Goal: Book appointment/travel/reservation

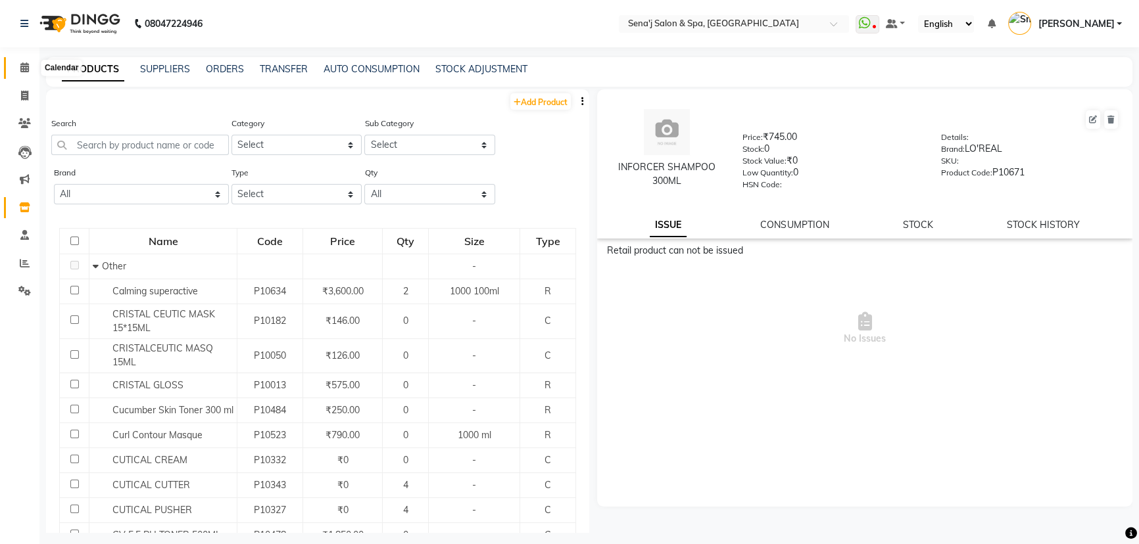
click at [26, 66] on icon at bounding box center [24, 67] width 9 height 10
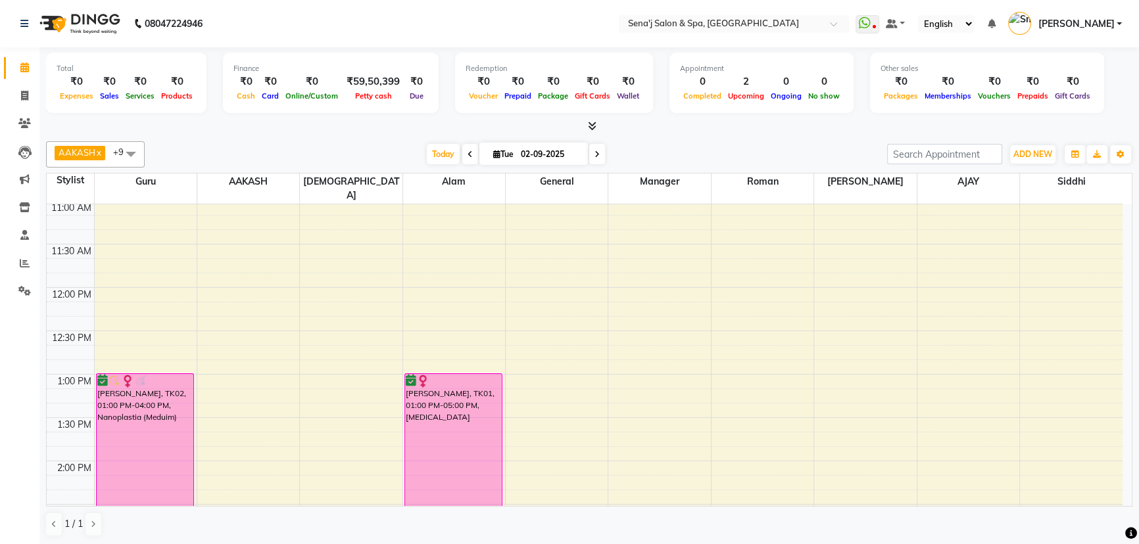
scroll to position [33, 0]
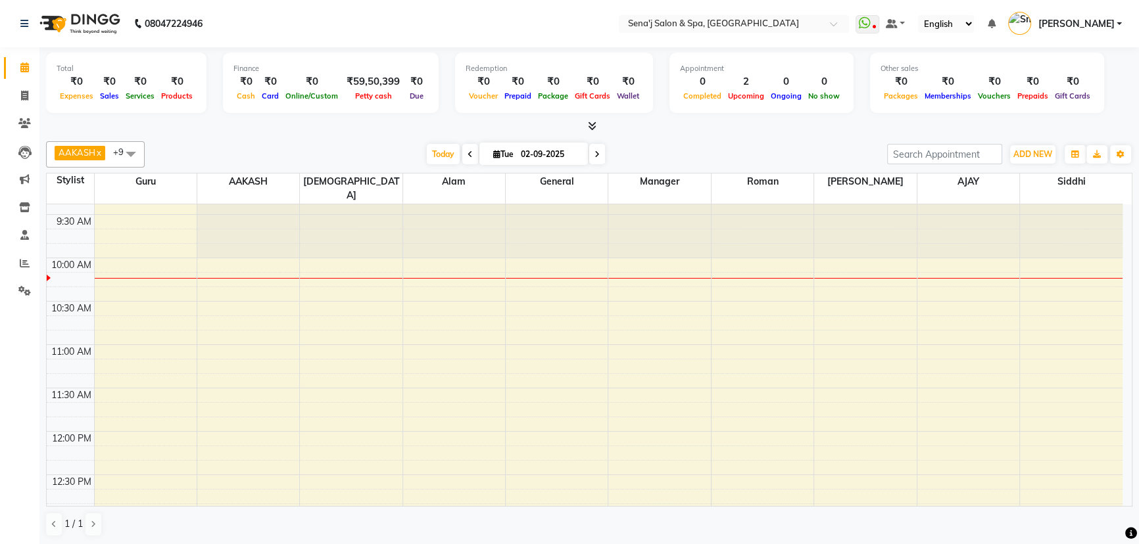
click at [467, 154] on icon at bounding box center [469, 155] width 5 height 8
type input "[DATE]"
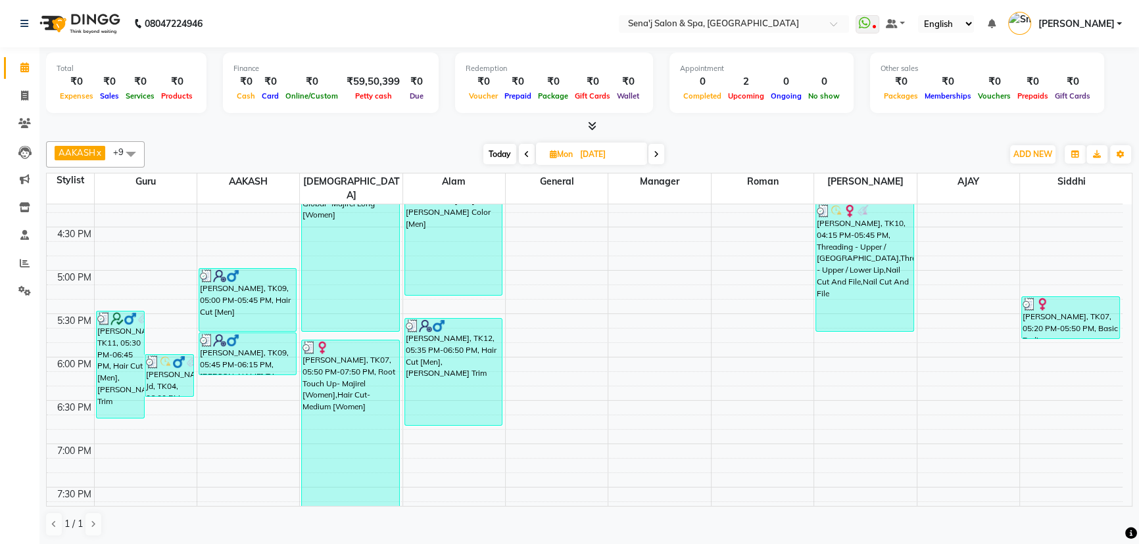
scroll to position [657, 0]
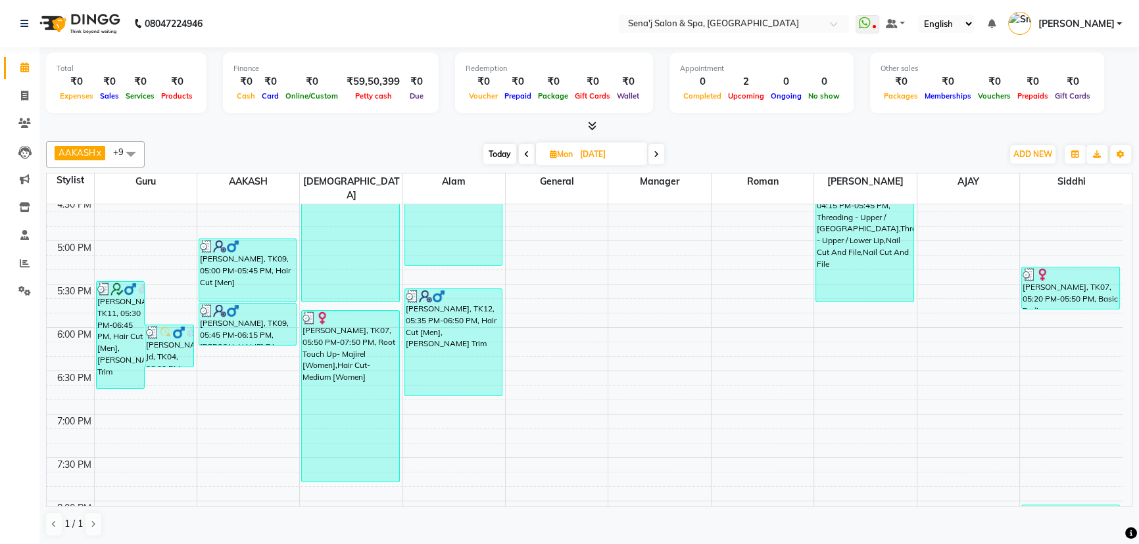
click at [605, 160] on input "[DATE]" at bounding box center [609, 155] width 66 height 20
select select "9"
select select "2025"
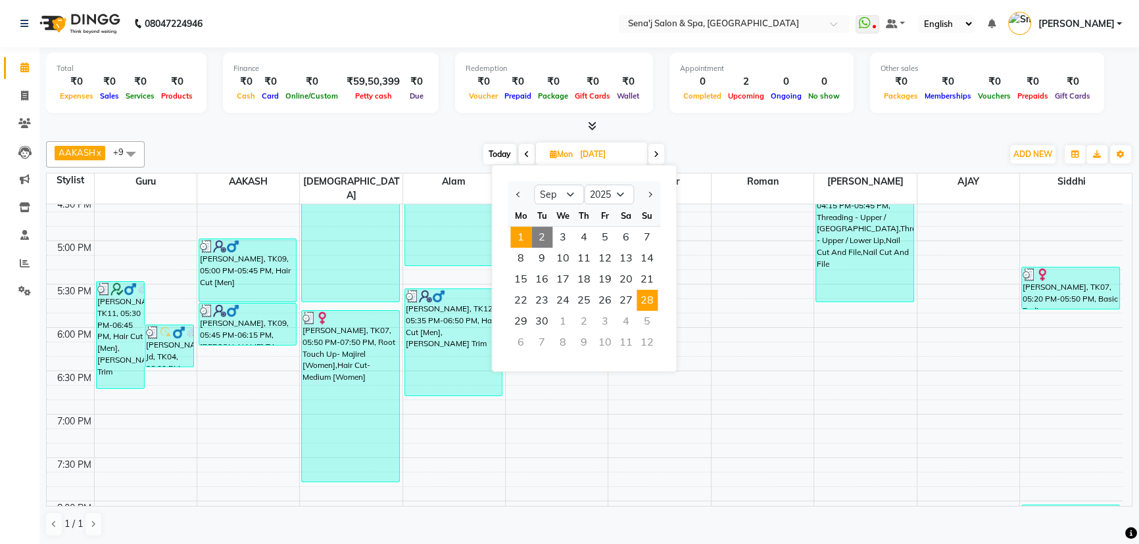
click at [650, 296] on span "28" at bounding box center [646, 300] width 21 height 21
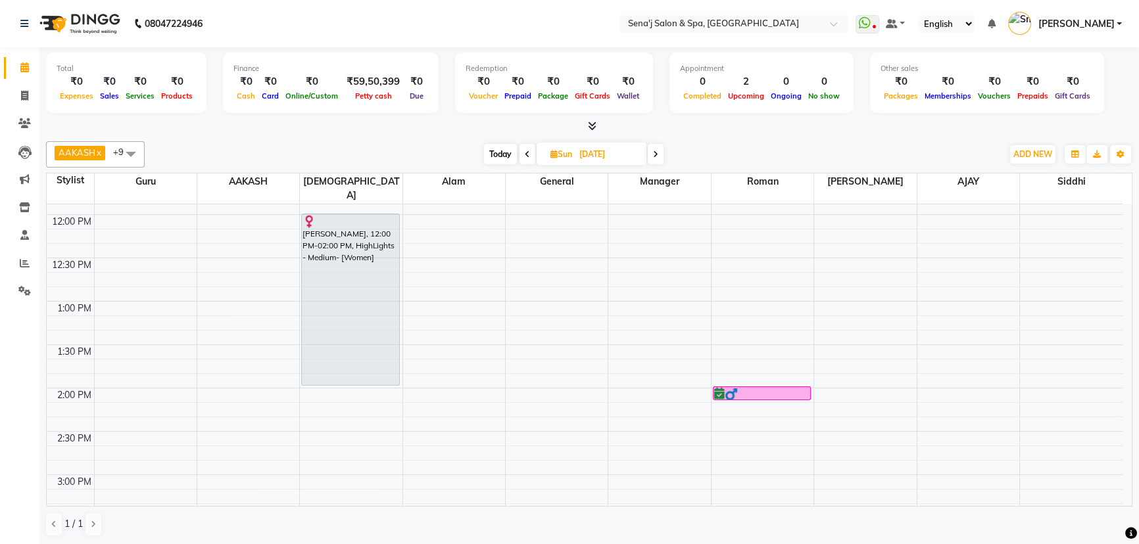
scroll to position [266, 0]
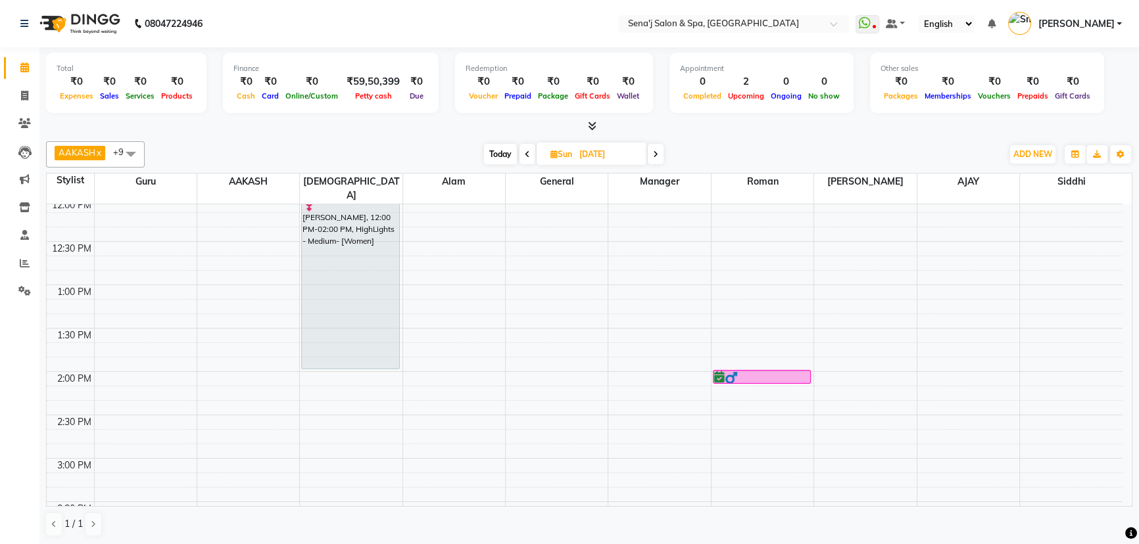
click at [500, 153] on span "Today" at bounding box center [500, 154] width 33 height 20
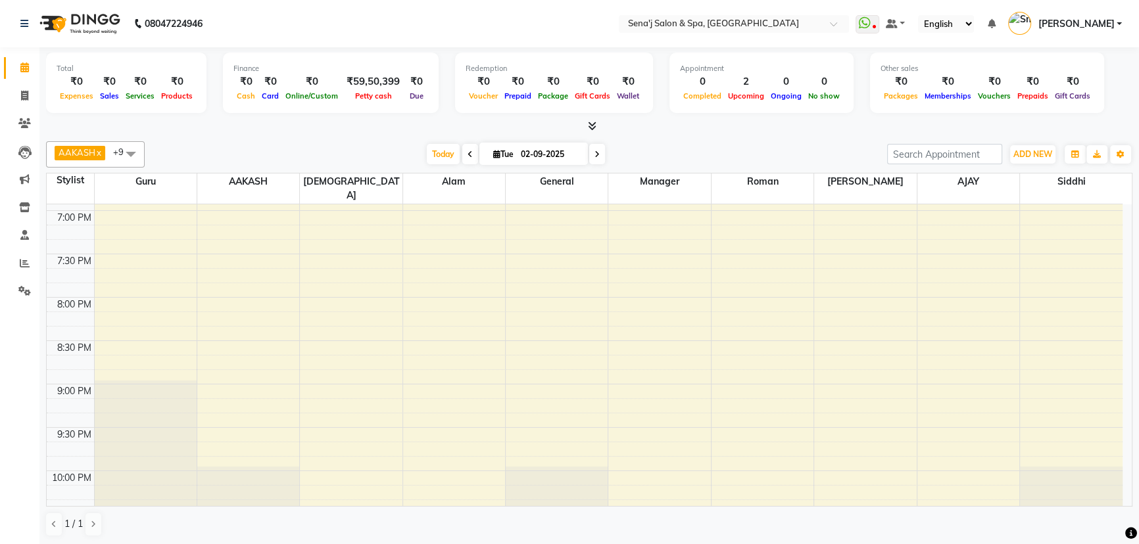
click at [470, 154] on span at bounding box center [470, 154] width 16 height 20
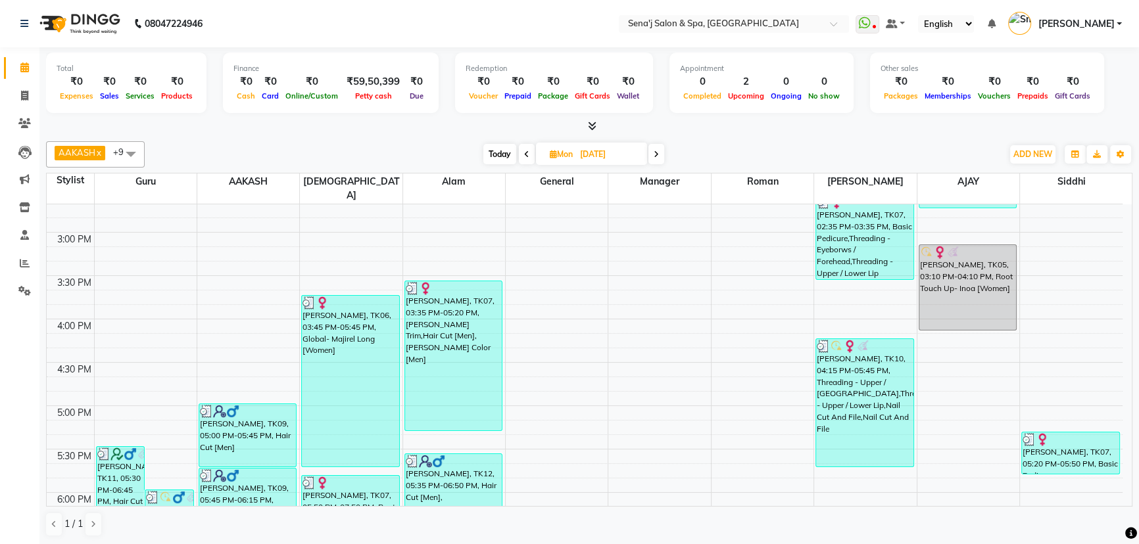
scroll to position [506, 0]
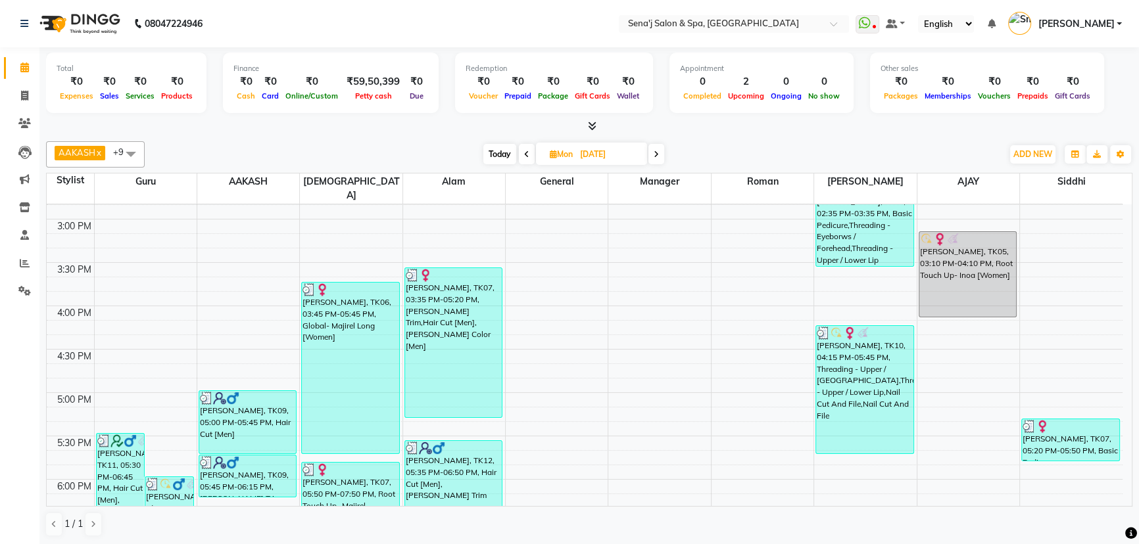
click at [655, 152] on icon at bounding box center [655, 155] width 5 height 8
type input "02-09-2025"
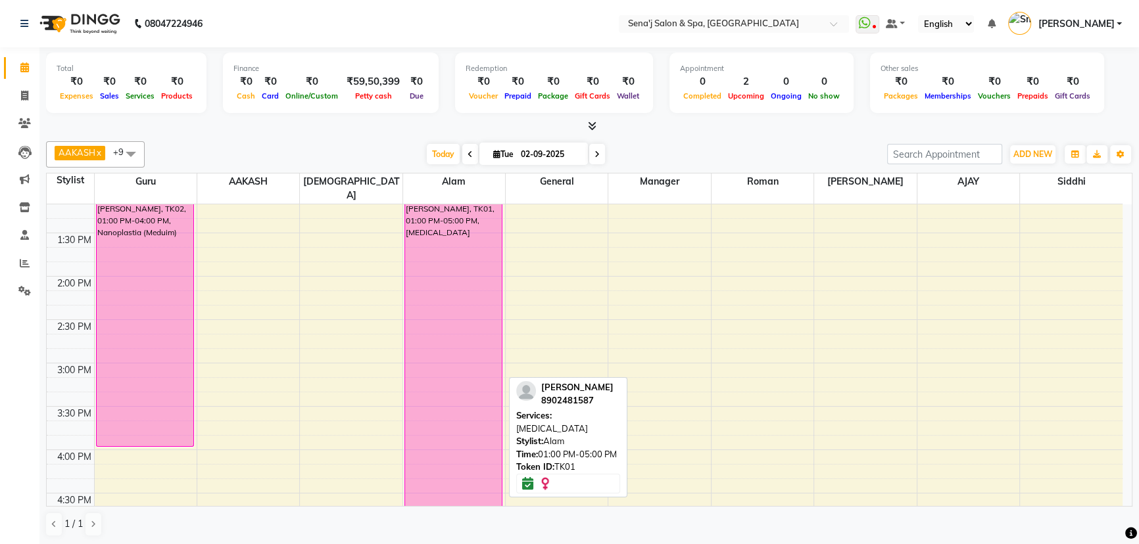
scroll to position [326, 0]
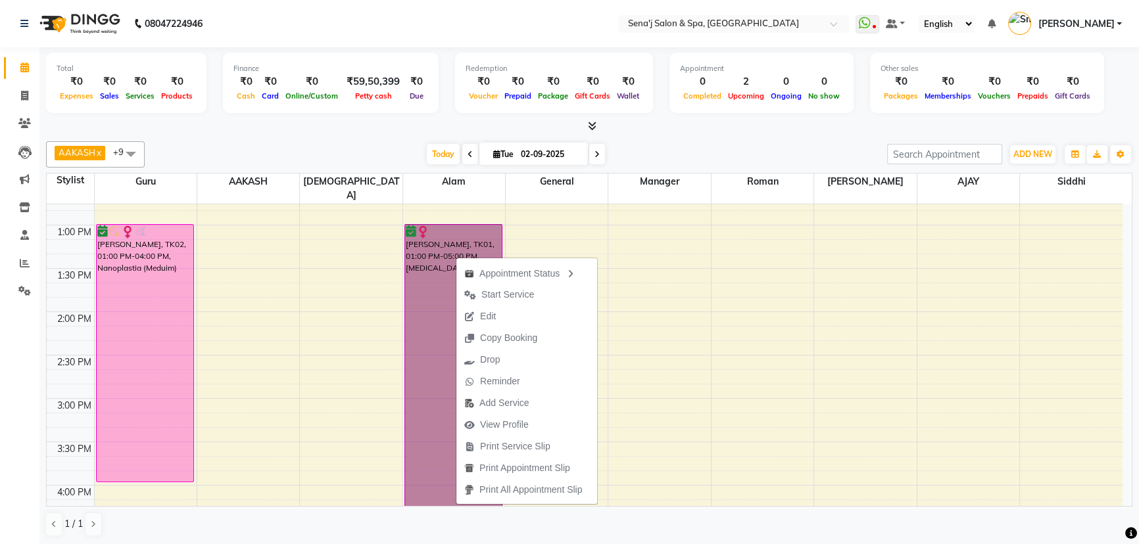
click at [784, 309] on div "9:00 AM 9:30 AM 10:00 AM 10:30 AM 11:00 AM 11:30 AM 12:00 PM 12:30 PM 1:00 PM 1…" at bounding box center [585, 528] width 1076 height 1301
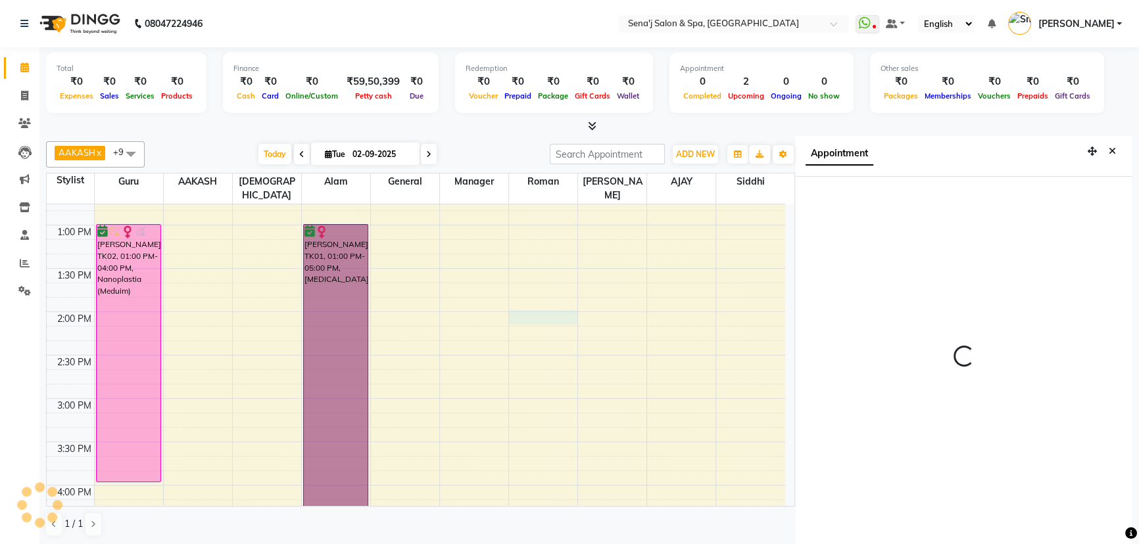
scroll to position [6, 0]
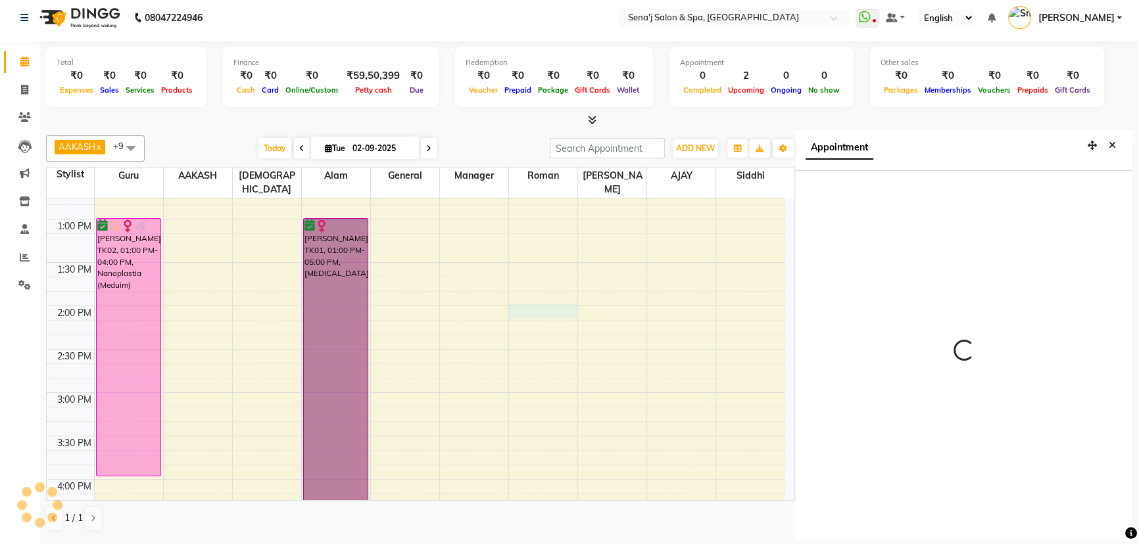
select select "840"
select select "64091"
select select "tentative"
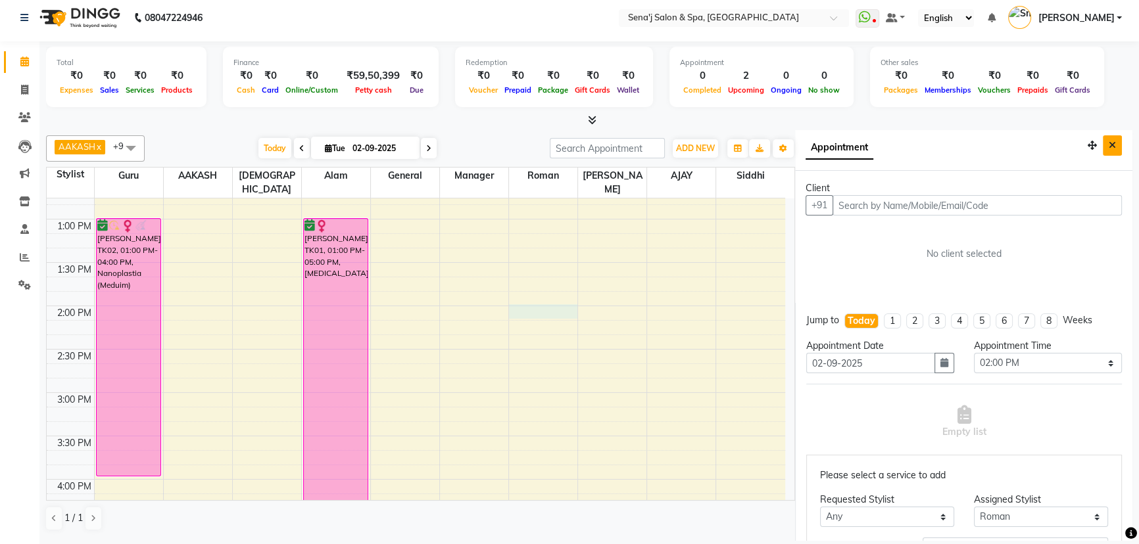
click at [1111, 139] on button "Close" at bounding box center [1111, 145] width 19 height 20
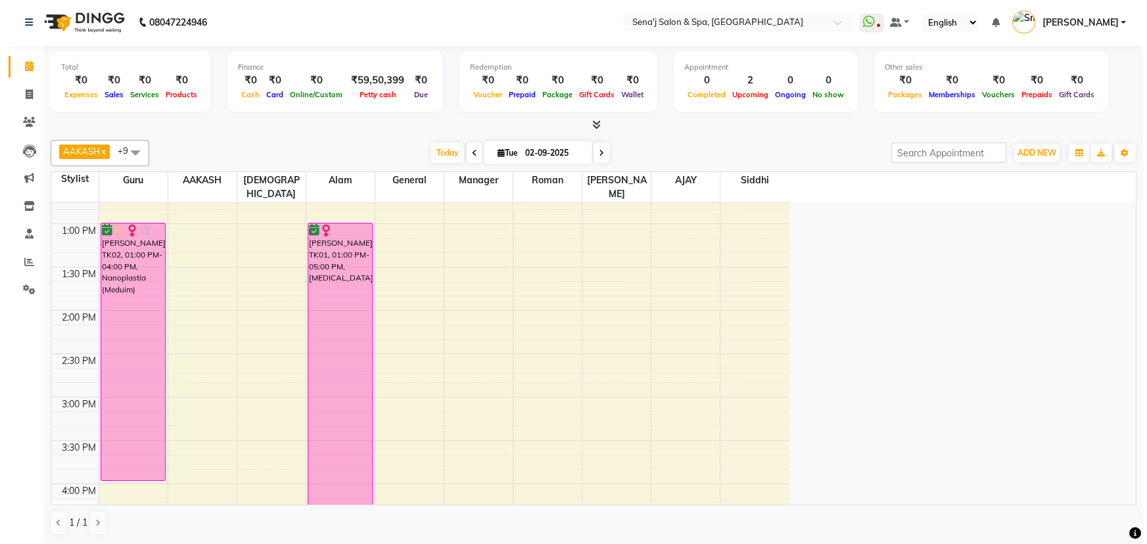
scroll to position [0, 0]
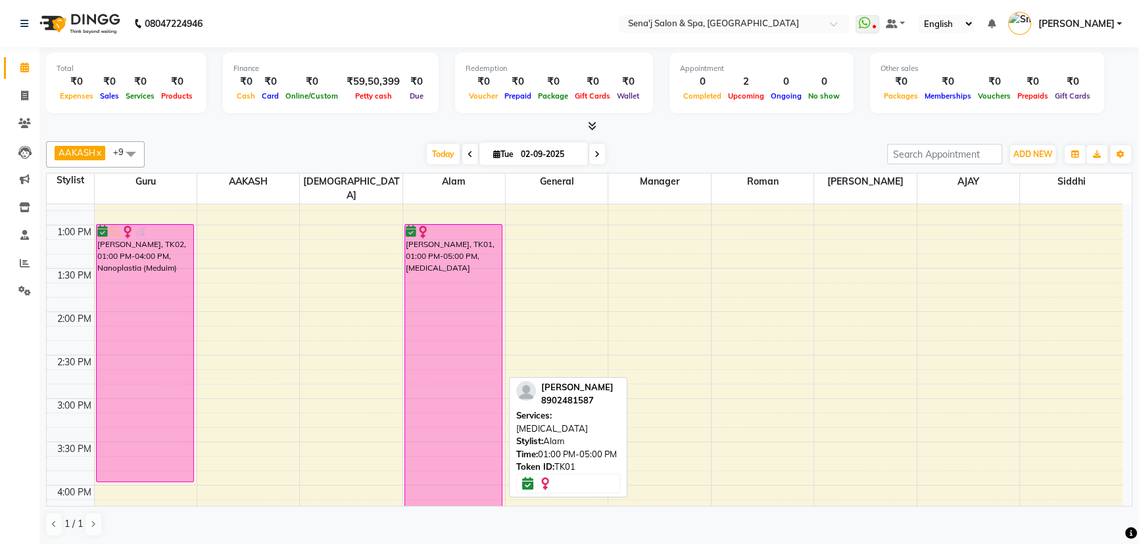
click at [460, 243] on div "[PERSON_NAME], TK01, 01:00 PM-05:00 PM, [MEDICAL_DATA]" at bounding box center [453, 397] width 97 height 344
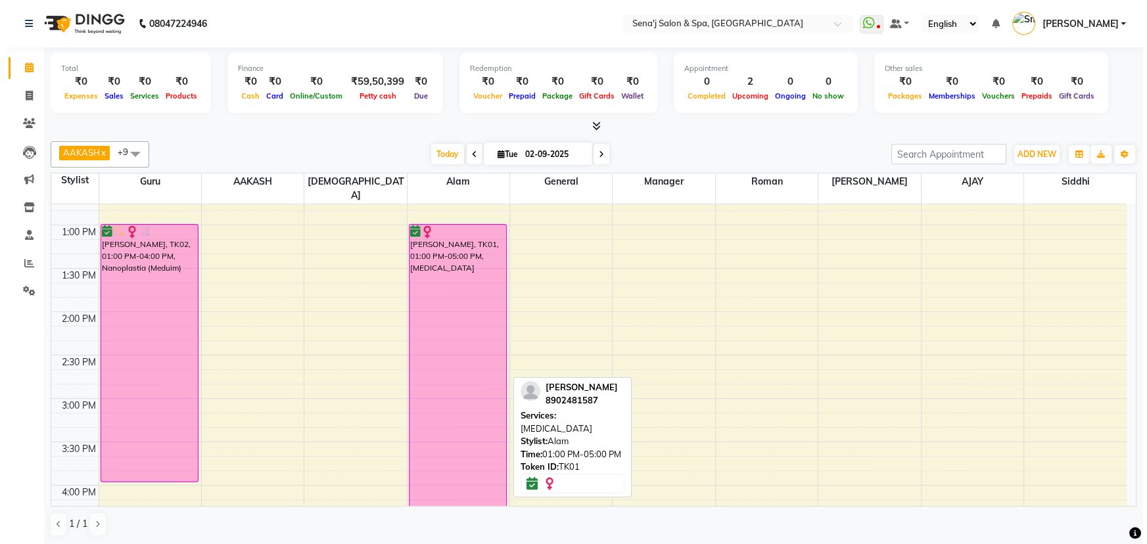
select select "6"
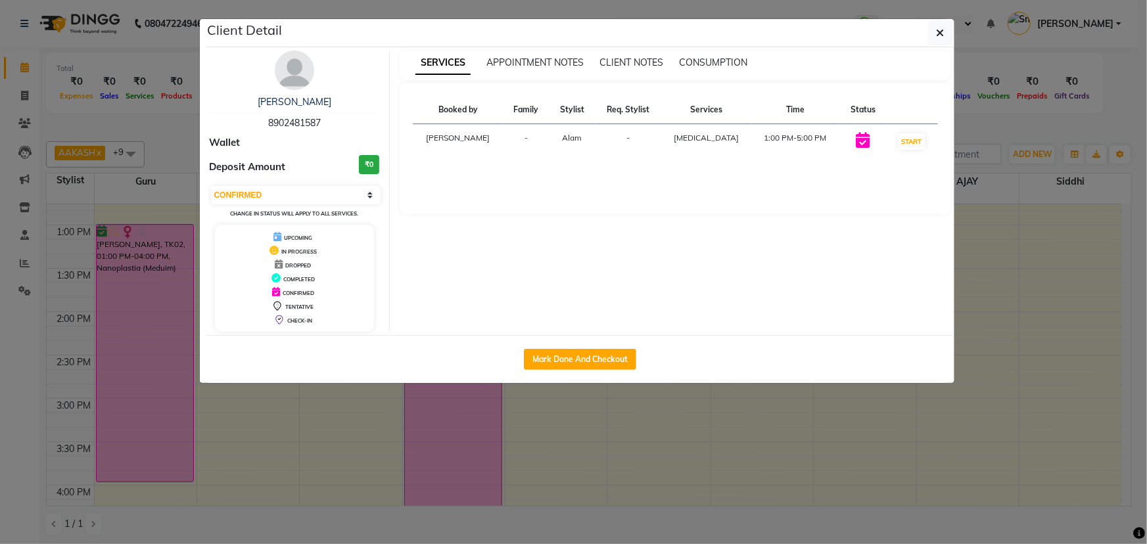
click at [302, 95] on div "[PERSON_NAME]" at bounding box center [295, 102] width 170 height 14
click at [314, 99] on div "[PERSON_NAME]" at bounding box center [295, 102] width 170 height 14
click at [310, 99] on link "[PERSON_NAME]" at bounding box center [295, 102] width 74 height 12
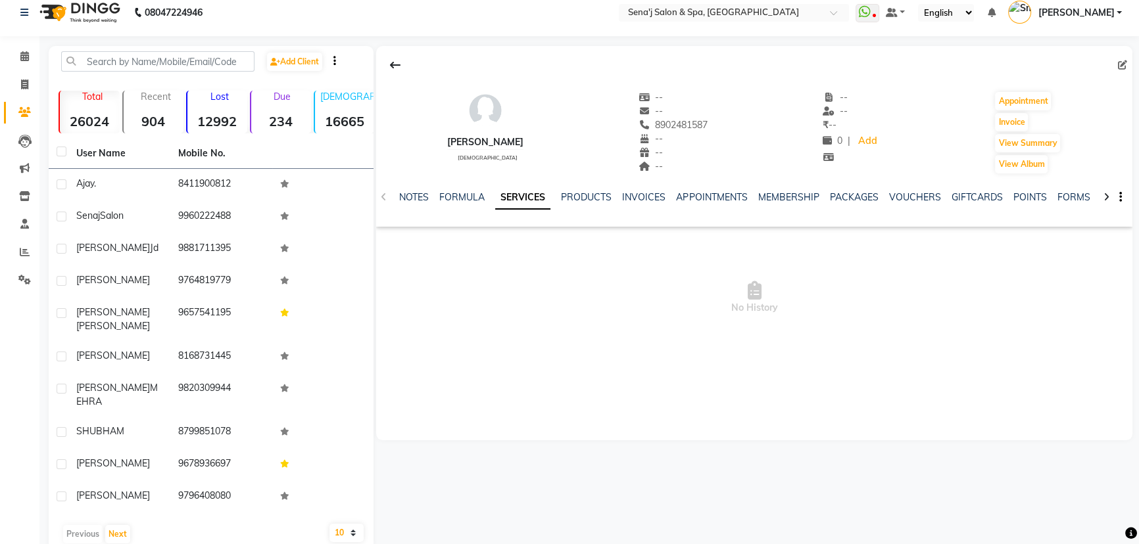
scroll to position [14, 0]
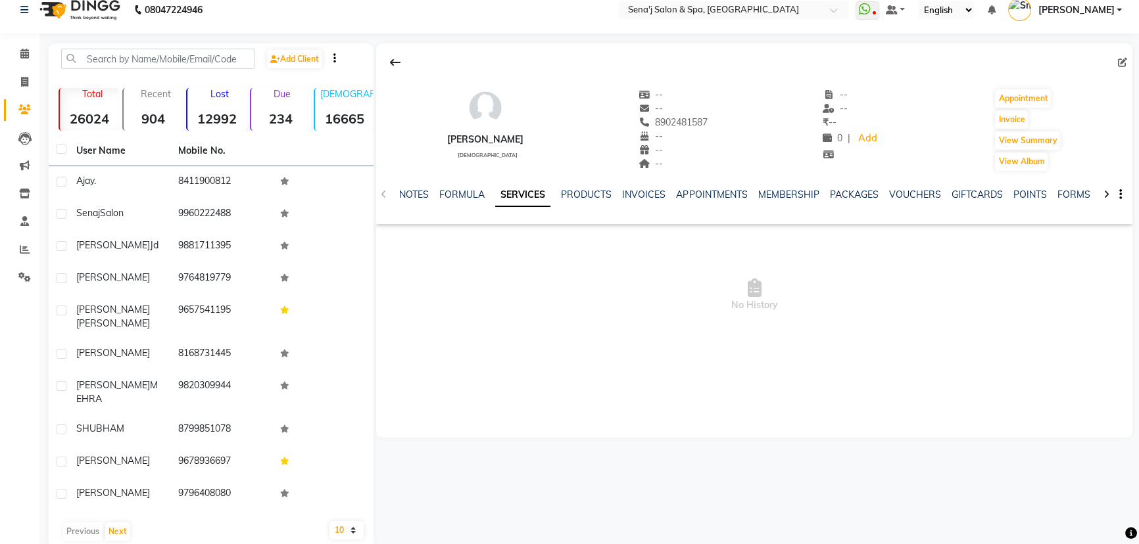
click at [531, 191] on link "SERVICES" at bounding box center [522, 195] width 55 height 24
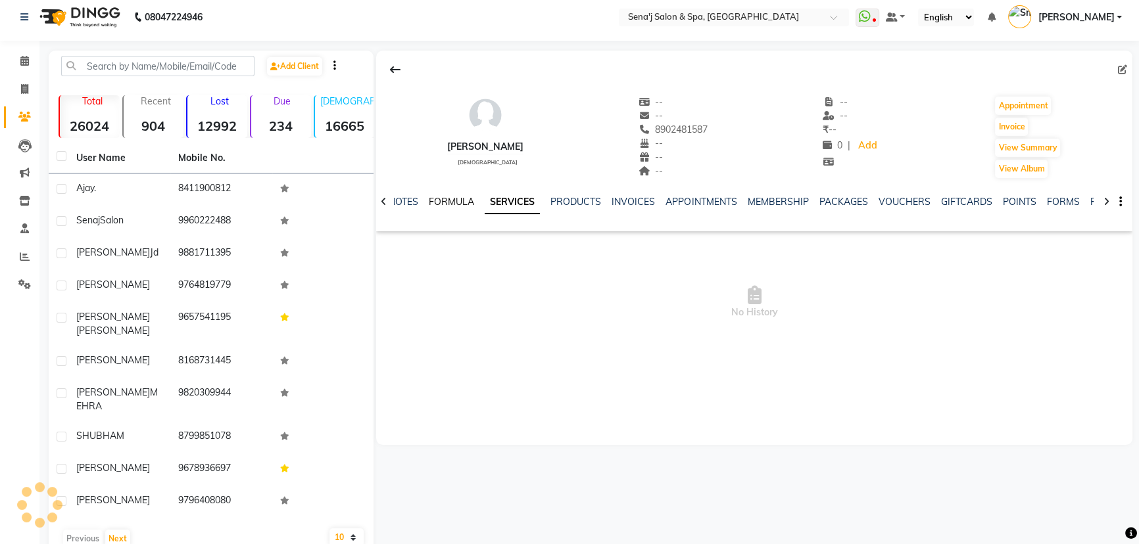
scroll to position [0, 0]
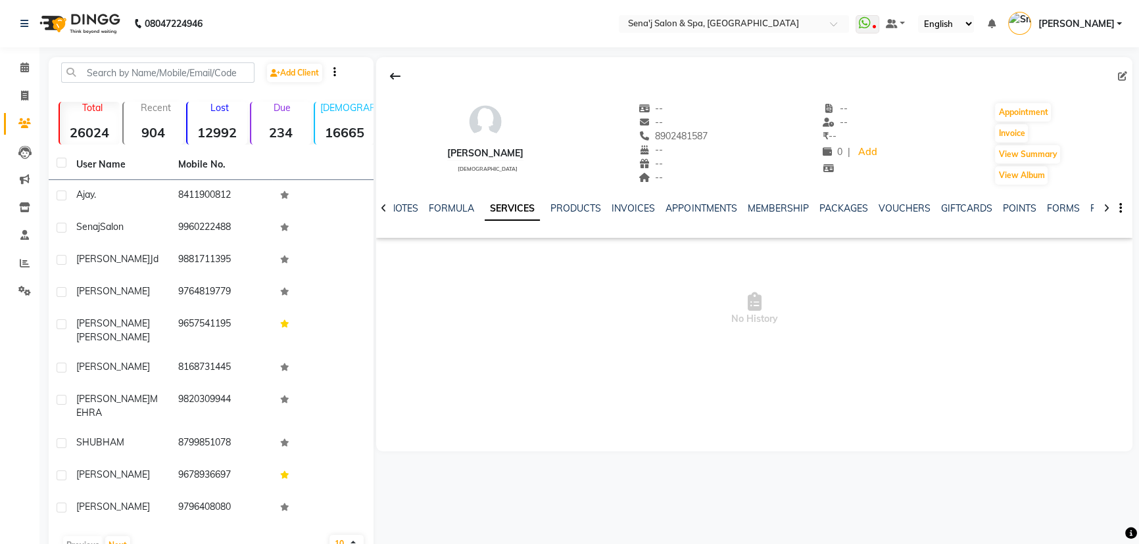
click at [451, 202] on div "FORMULA" at bounding box center [451, 209] width 45 height 14
click at [414, 204] on link "NOTES" at bounding box center [404, 208] width 30 height 12
click at [383, 210] on icon at bounding box center [384, 208] width 6 height 9
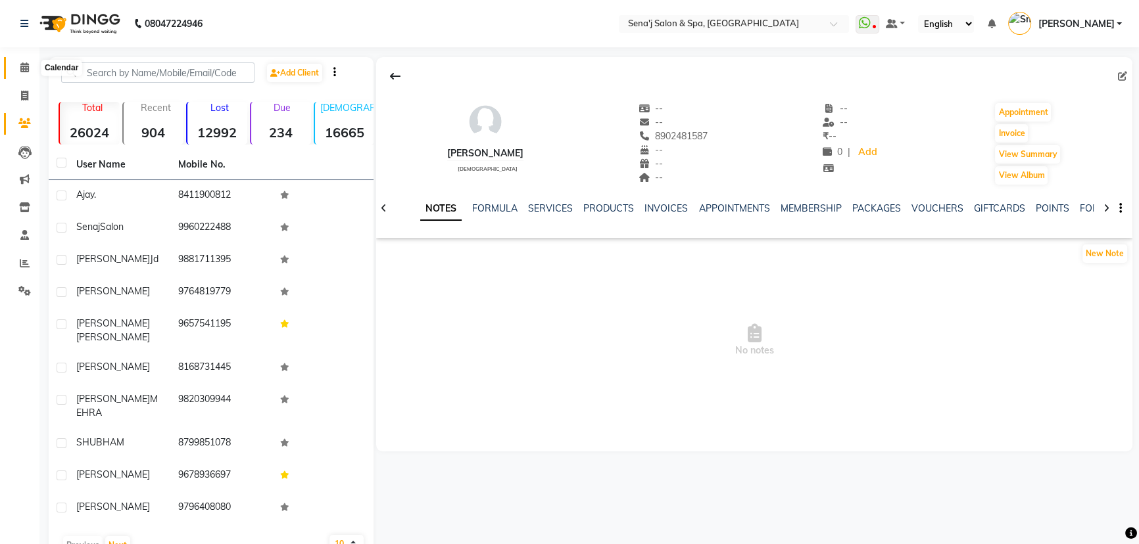
click at [27, 64] on icon at bounding box center [24, 67] width 9 height 10
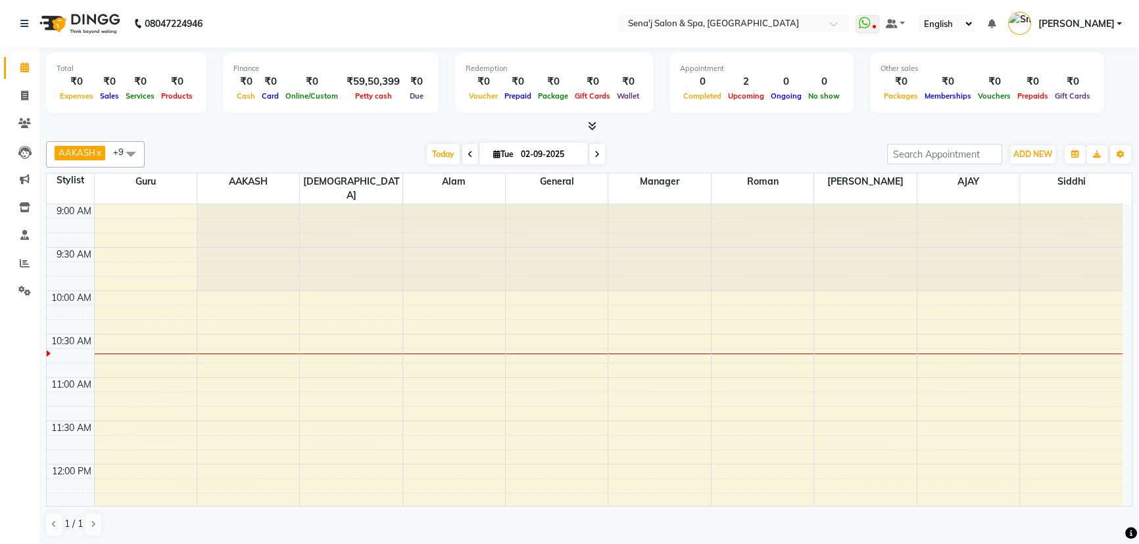
drag, startPoint x: 423, startPoint y: 24, endPoint x: 431, endPoint y: 26, distance: 8.0
click at [431, 26] on nav "08047224946 Select Location × Sena'j Salon & Spa, Amanora Mall WhatsApp Status …" at bounding box center [569, 23] width 1139 height 47
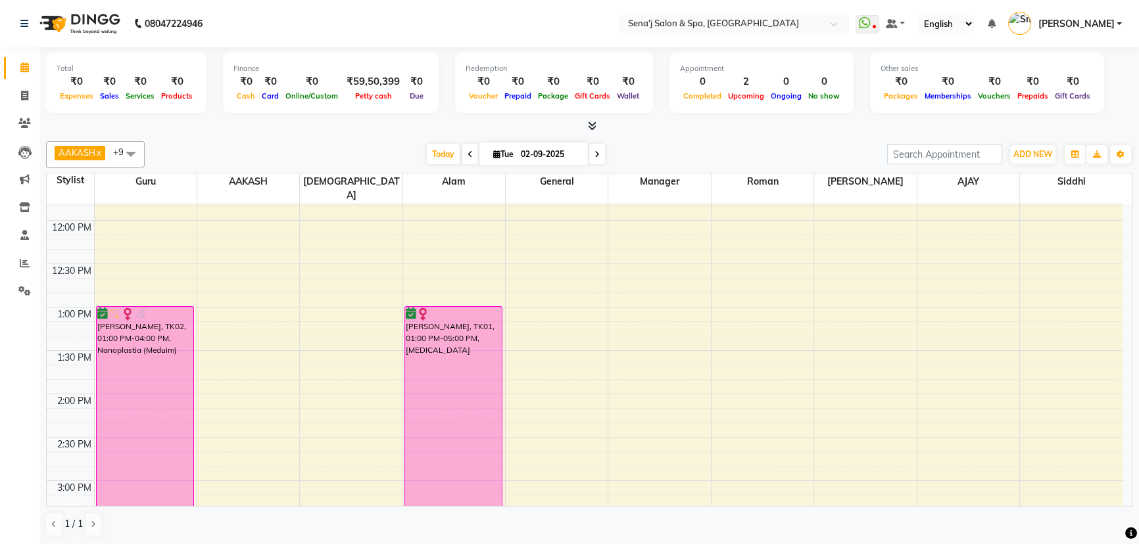
scroll to position [358, 0]
